Goal: Information Seeking & Learning: Learn about a topic

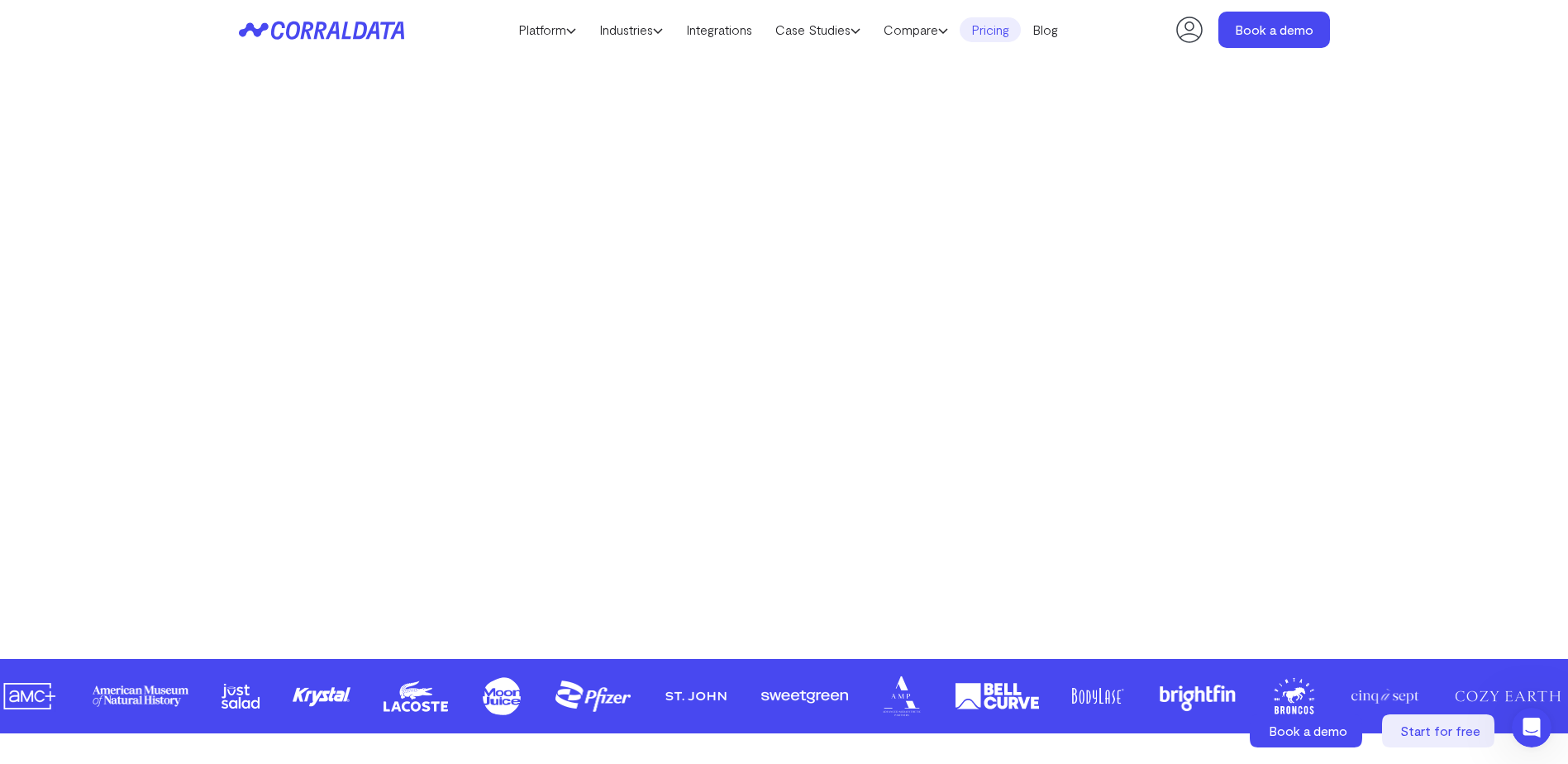
click at [1004, 29] on link "Pricing" at bounding box center [990, 30] width 61 height 25
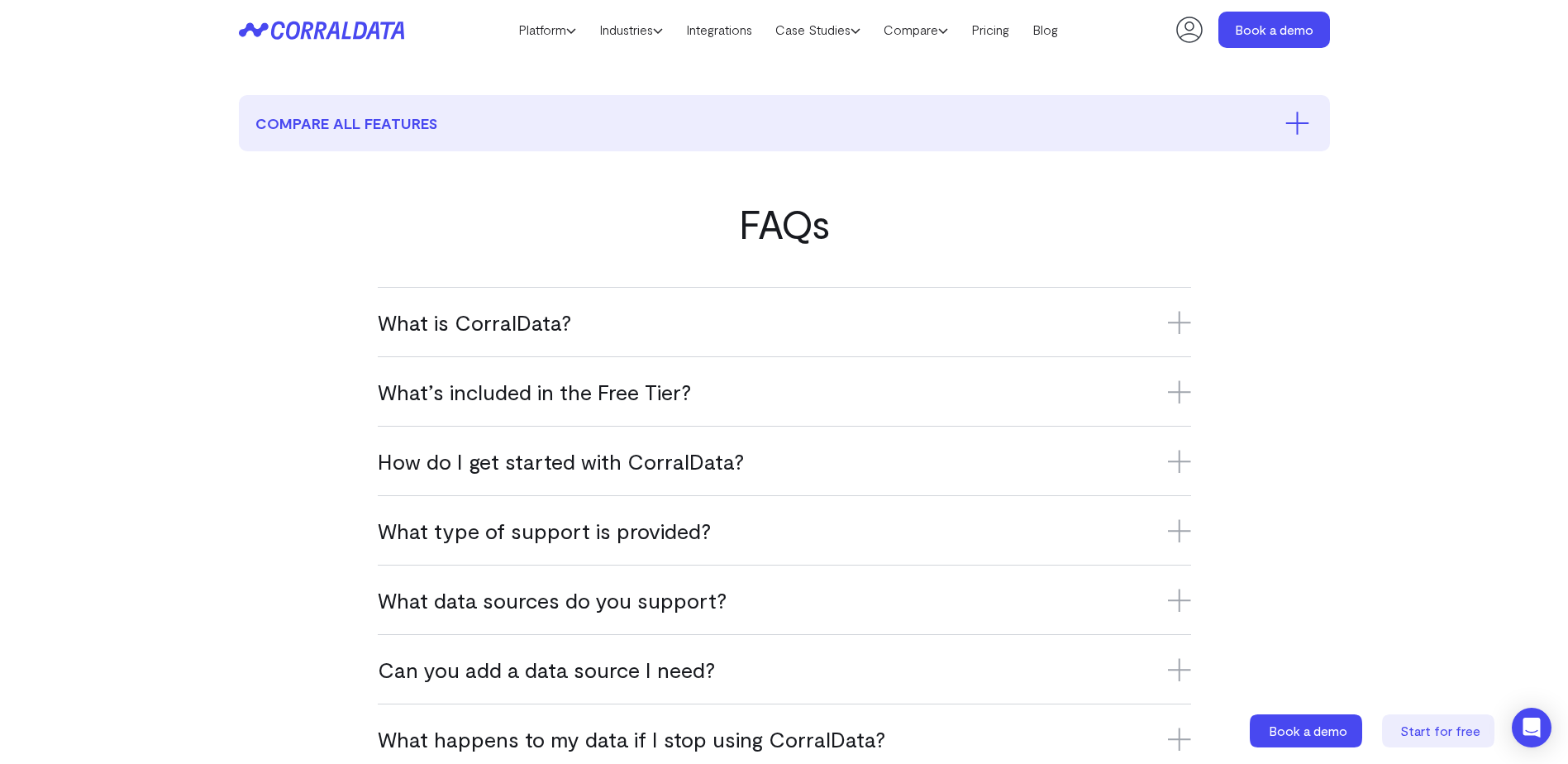
scroll to position [903, 0]
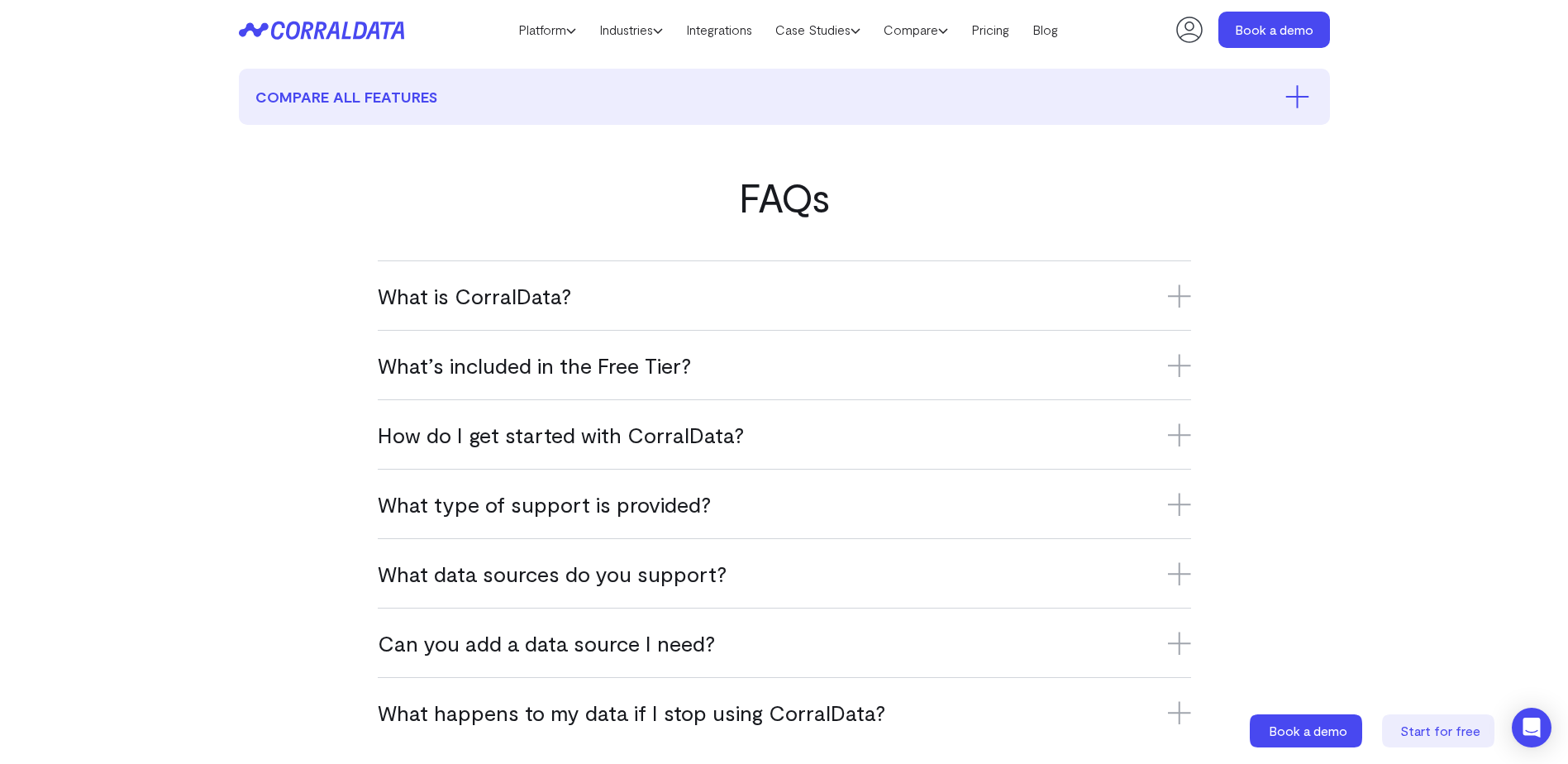
click at [1176, 291] on icon at bounding box center [1179, 296] width 23 height 23
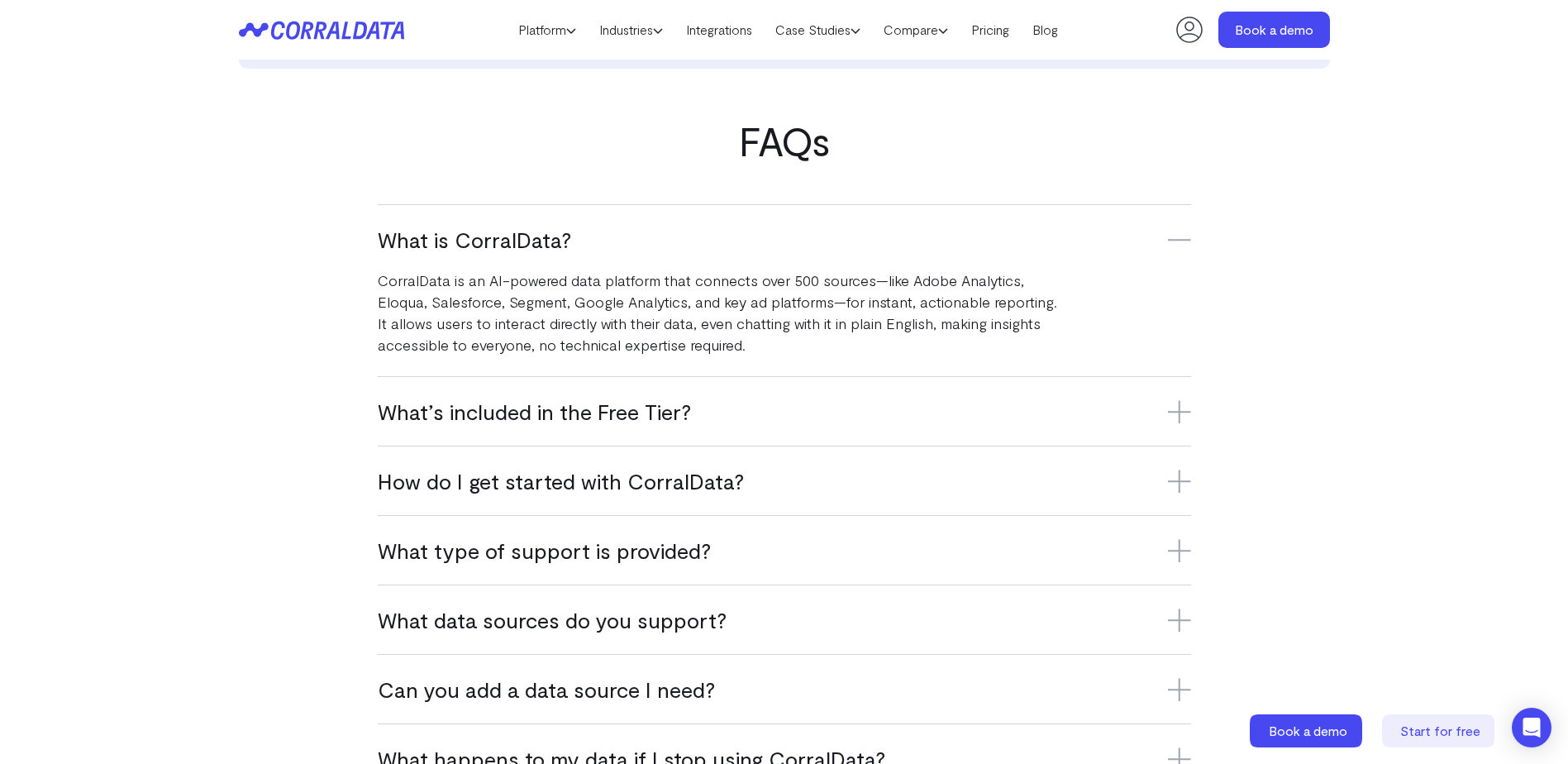
scroll to position [985, 0]
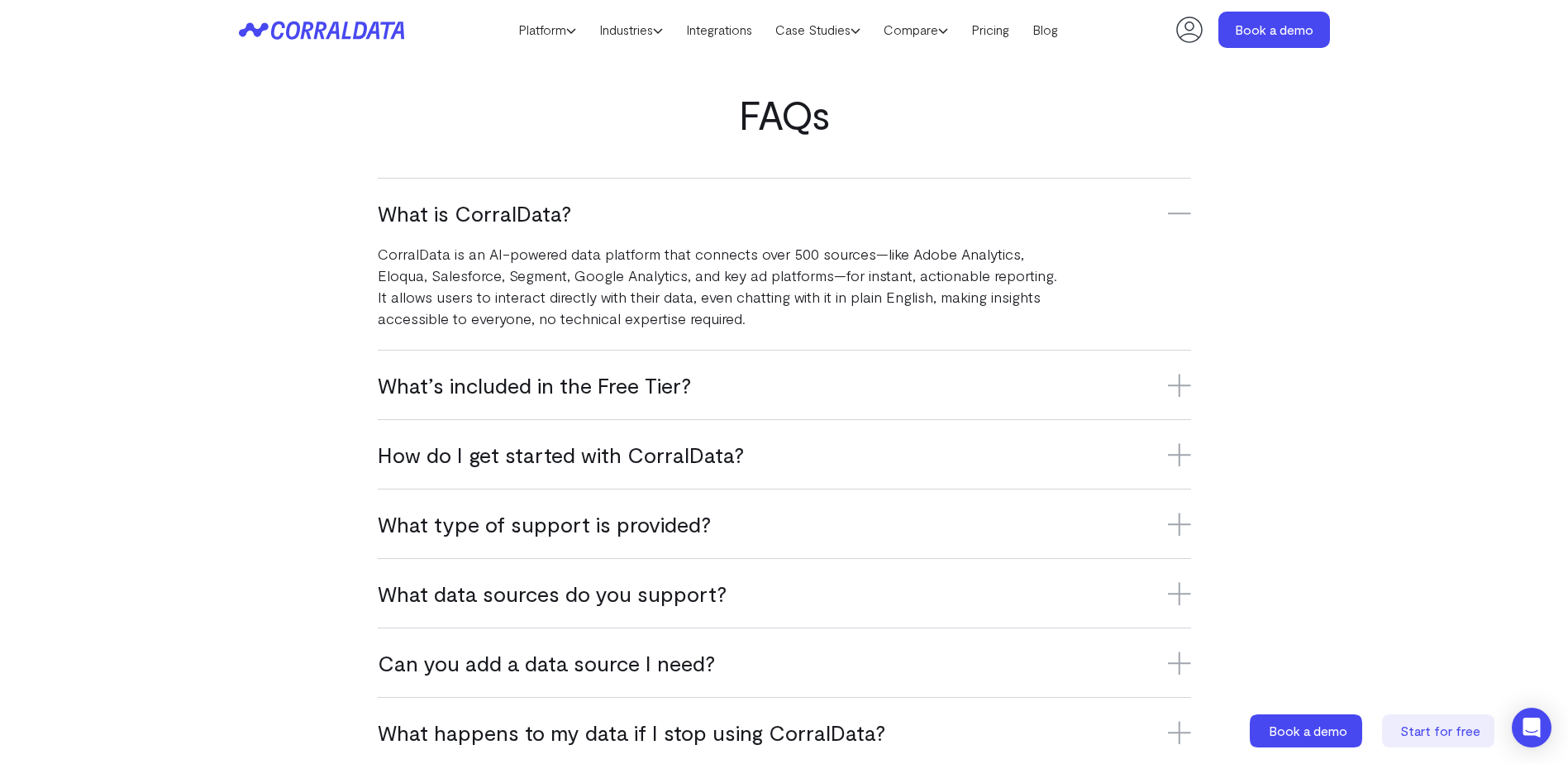
click at [1176, 459] on icon at bounding box center [1179, 454] width 23 height 23
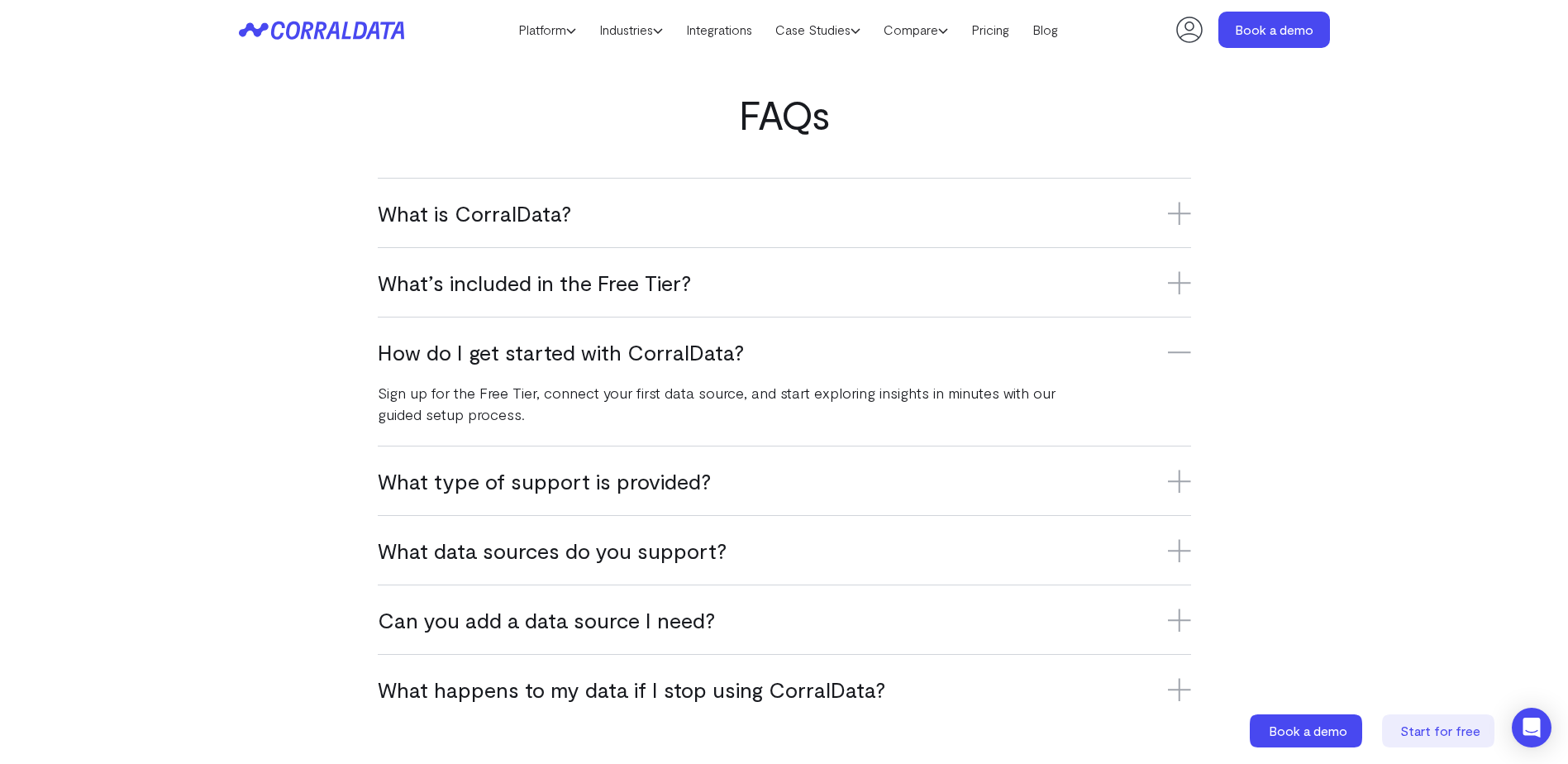
click at [1177, 551] on icon at bounding box center [1179, 551] width 23 height 0
